Goal: Find specific page/section: Find specific page/section

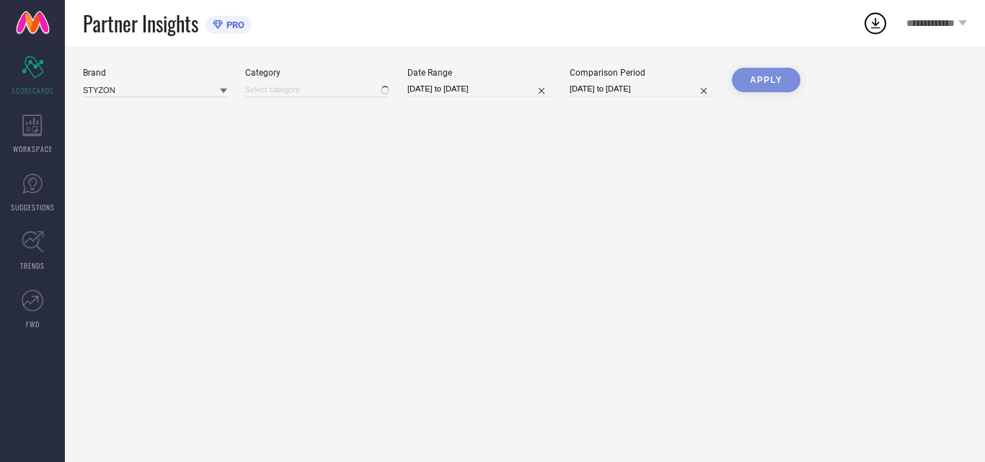
type input "All"
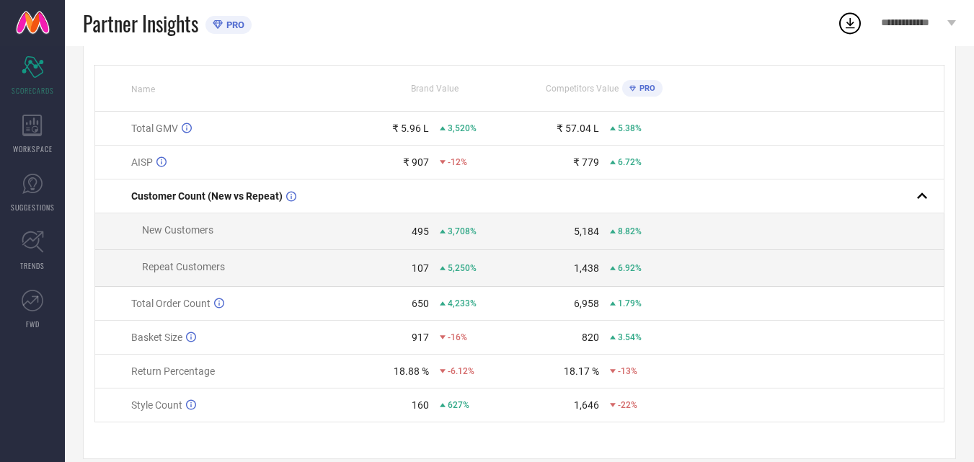
scroll to position [144, 0]
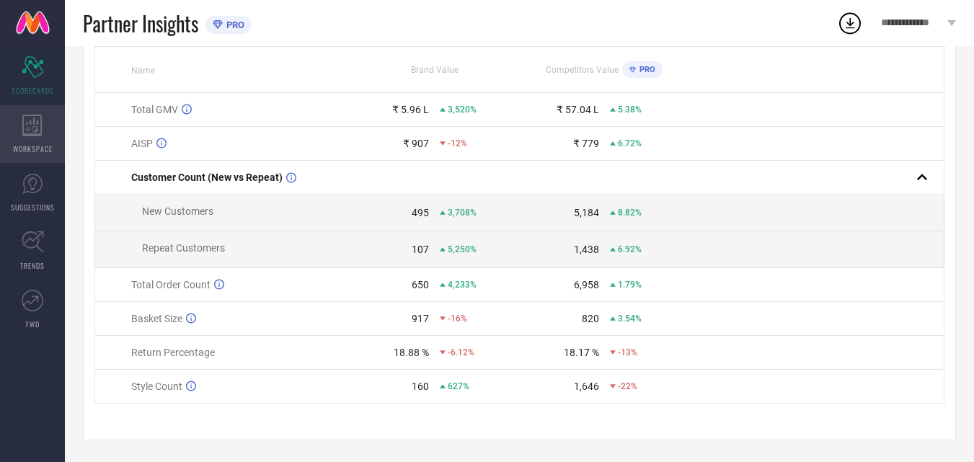
click at [27, 120] on icon at bounding box center [32, 126] width 20 height 22
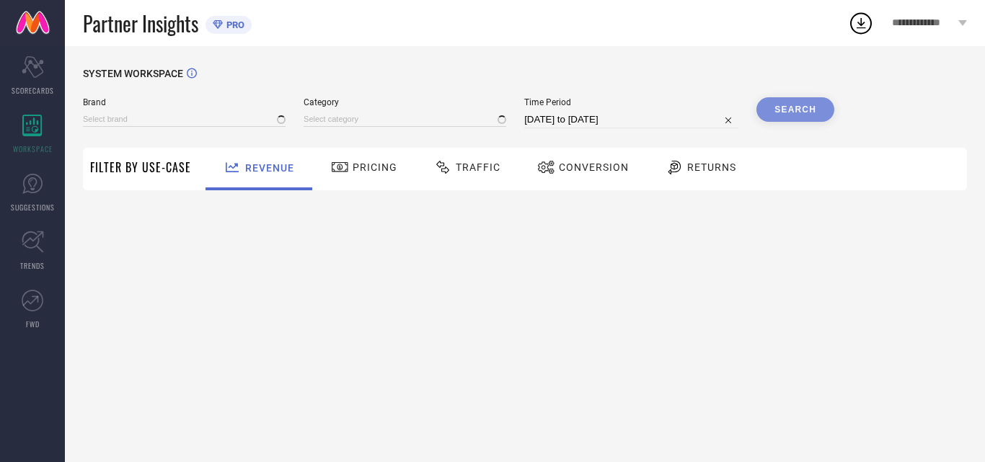
type input "STYZON"
type input "All"
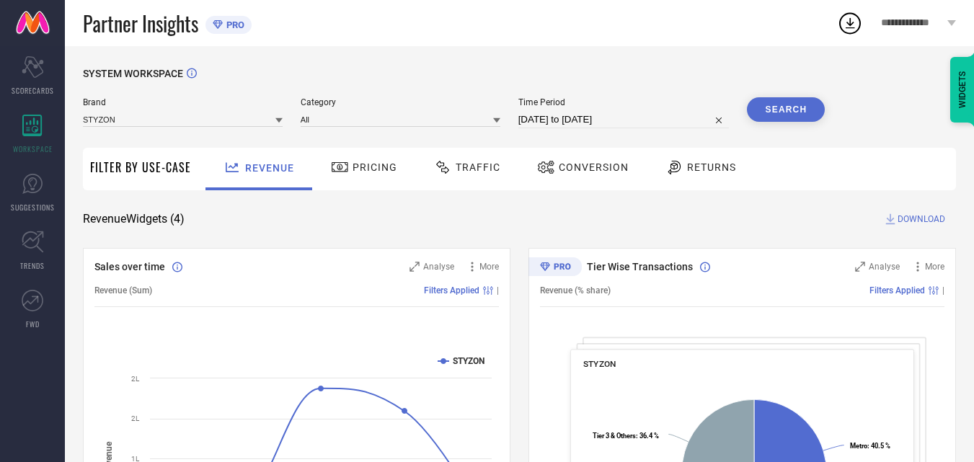
click at [368, 168] on span "Pricing" at bounding box center [375, 168] width 45 height 12
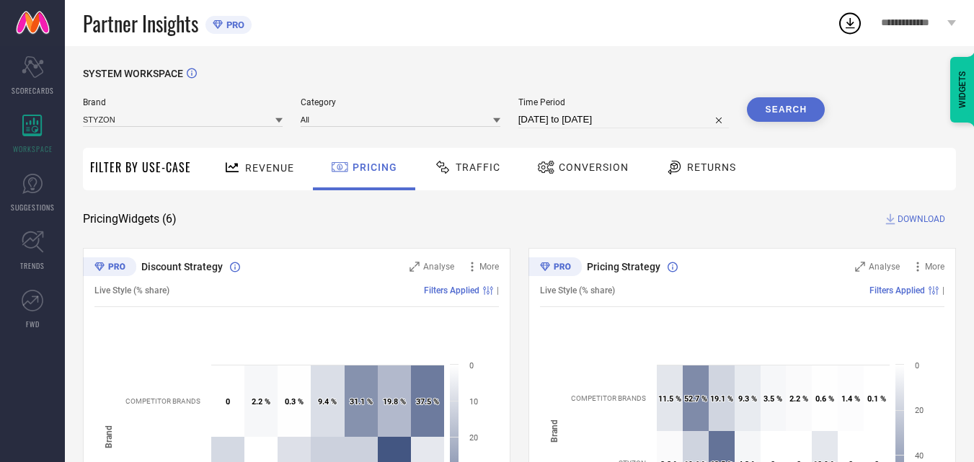
click at [446, 171] on icon at bounding box center [443, 167] width 18 height 17
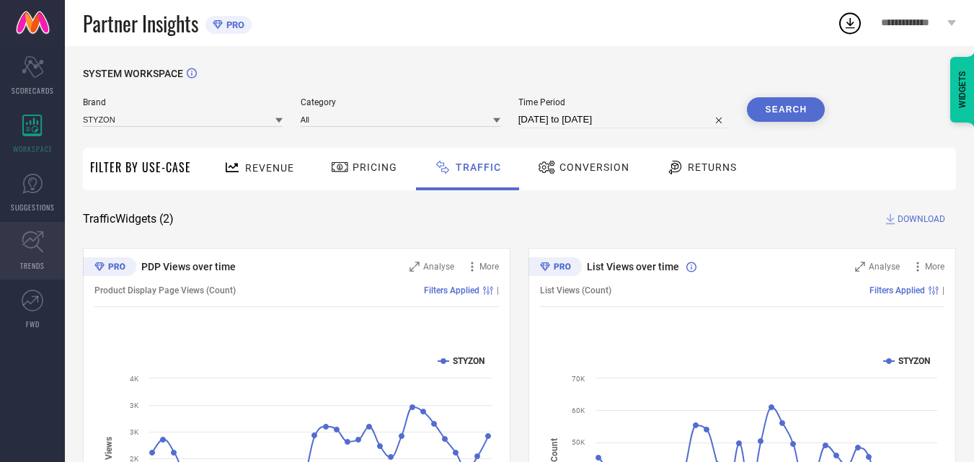
click at [27, 234] on icon at bounding box center [33, 242] width 22 height 22
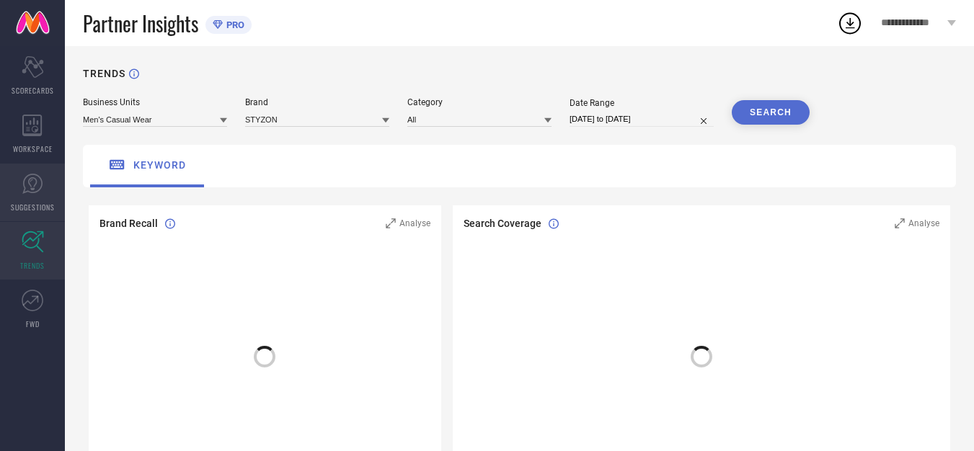
click at [43, 188] on link "SUGGESTIONS" at bounding box center [32, 193] width 65 height 58
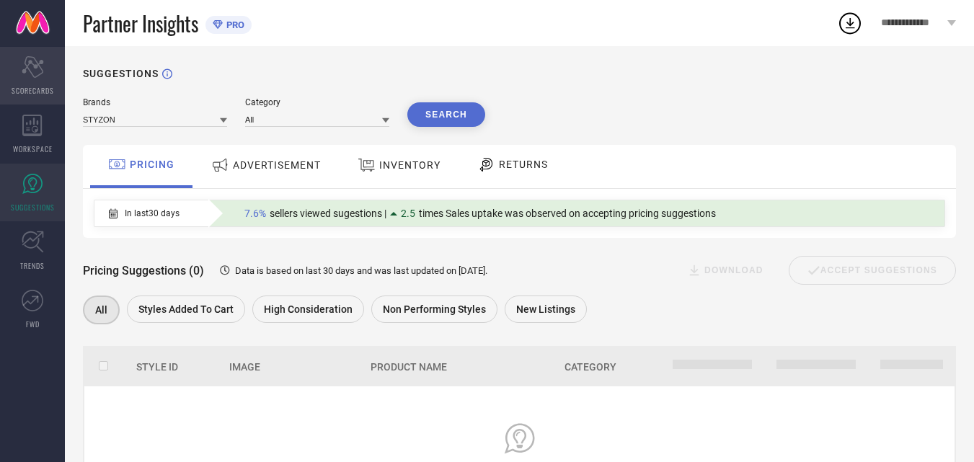
click at [24, 74] on icon "Scorecard" at bounding box center [33, 67] width 22 height 22
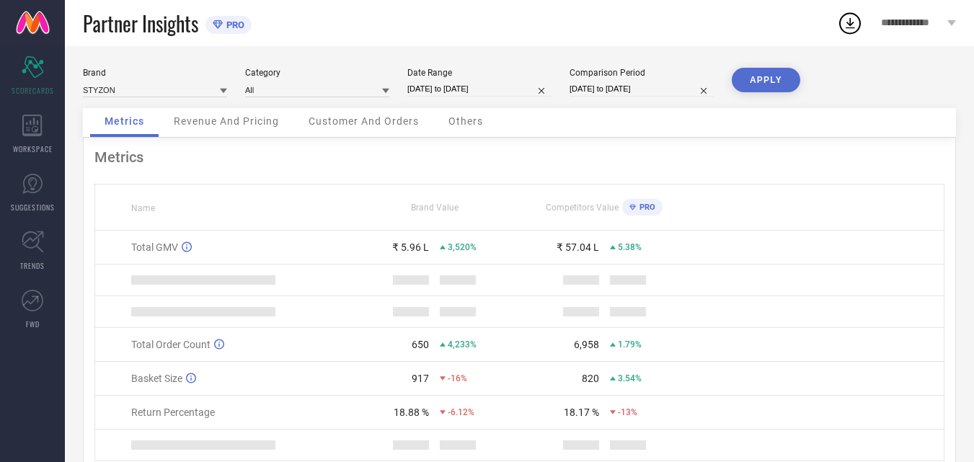
click at [32, 20] on link at bounding box center [32, 23] width 65 height 46
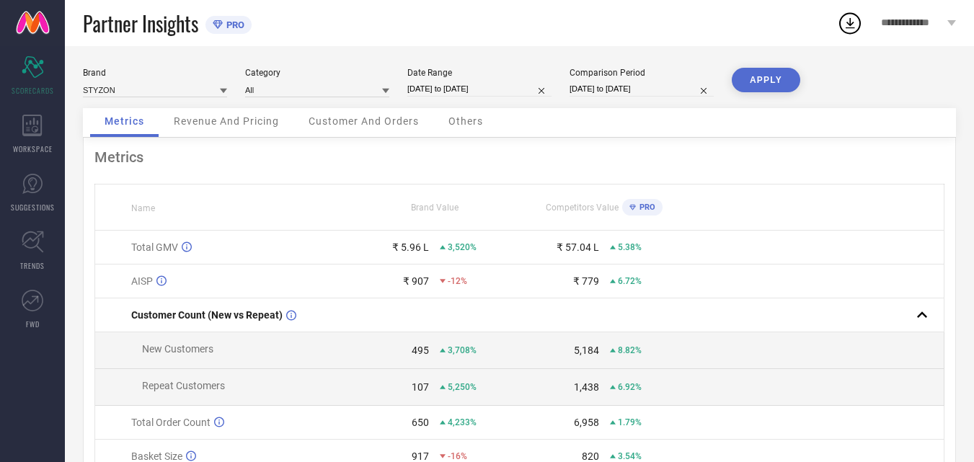
click at [45, 22] on link at bounding box center [32, 23] width 65 height 46
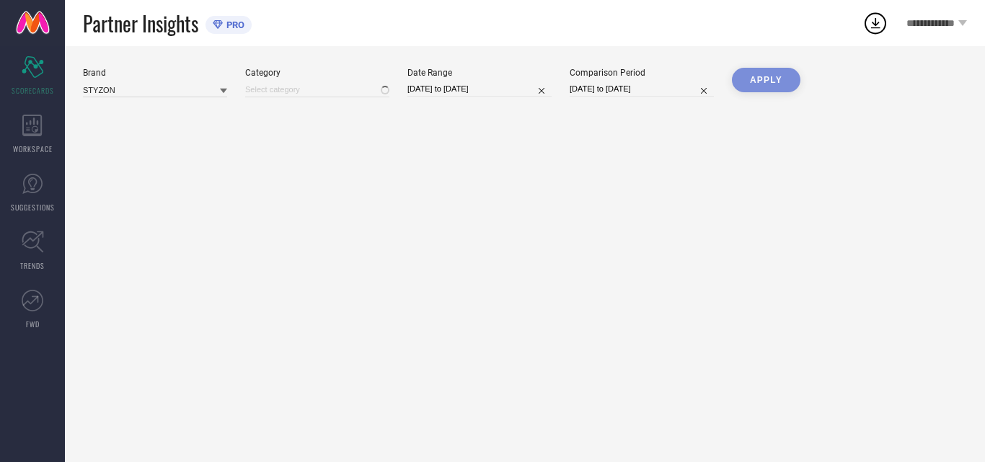
type input "All"
